Goal: Task Accomplishment & Management: Use online tool/utility

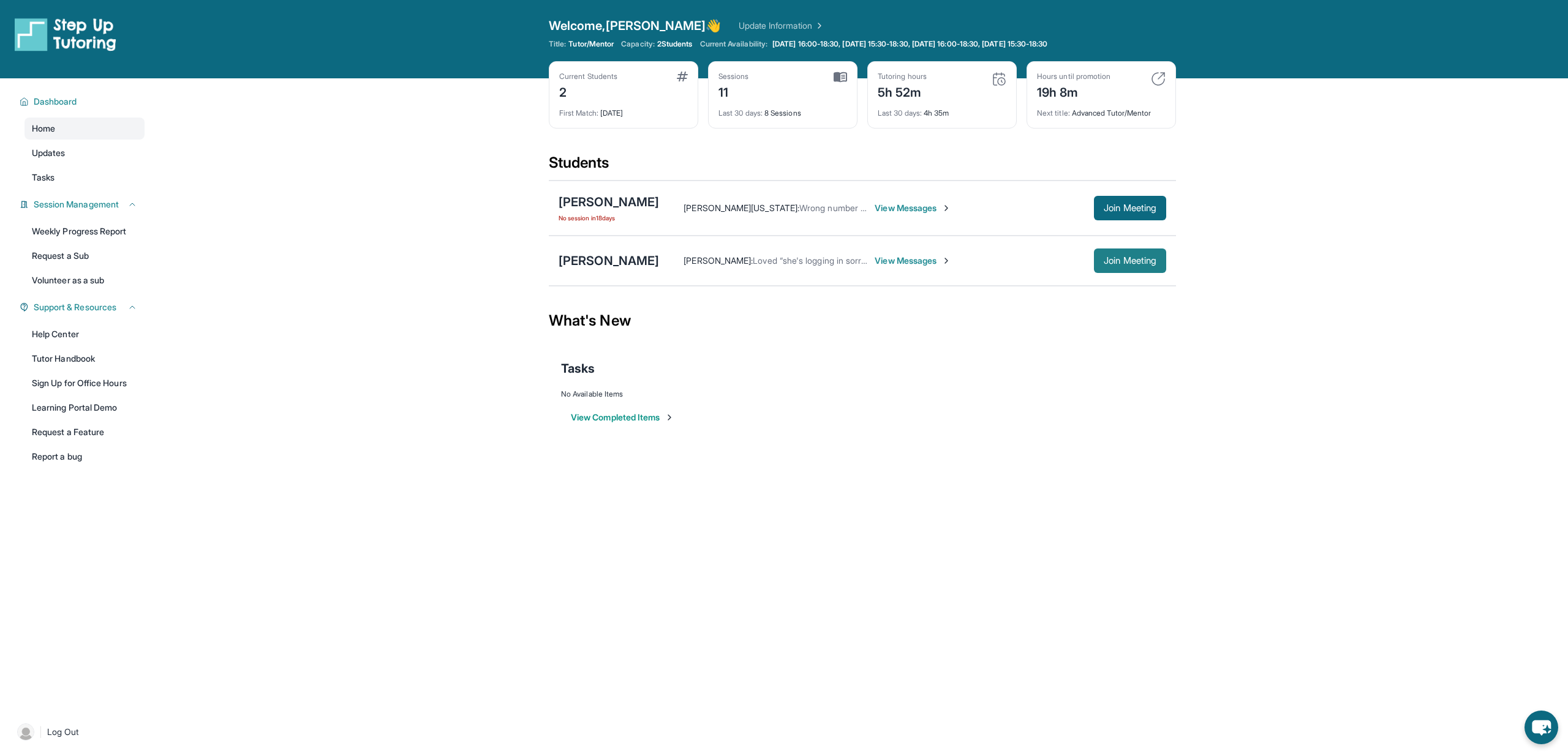
click at [1123, 258] on span "Join Meeting" at bounding box center [1130, 261] width 53 height 8
